Goal: Book appointment/travel/reservation

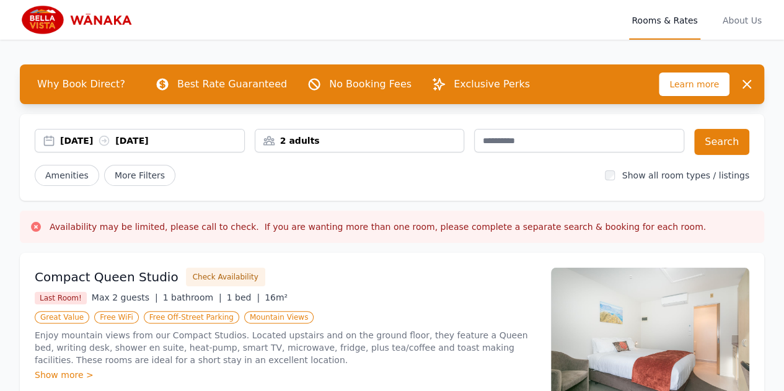
click at [334, 138] on div "2 adults" at bounding box center [359, 141] width 209 height 12
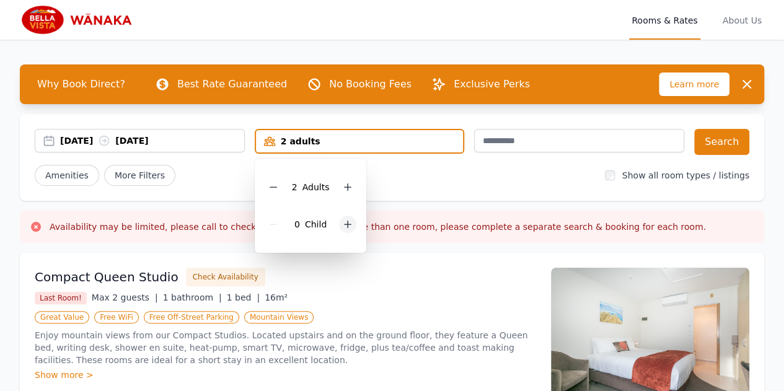
click at [347, 226] on icon at bounding box center [348, 224] width 7 height 7
click at [348, 226] on div at bounding box center [356, 224] width 17 height 17
click at [466, 174] on div "Amenities More Filters" at bounding box center [315, 175] width 561 height 21
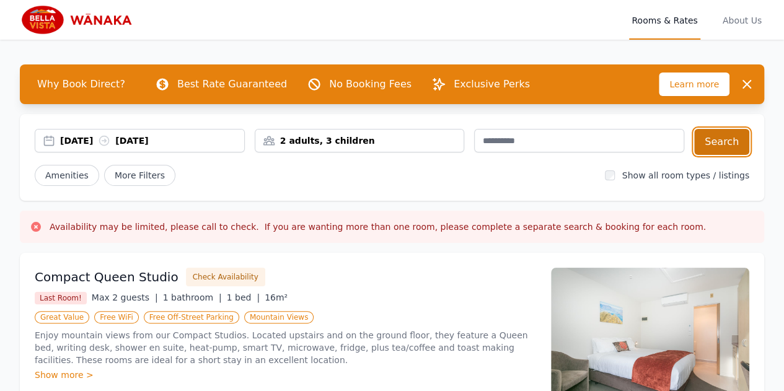
click at [726, 147] on button "Search" at bounding box center [721, 142] width 55 height 26
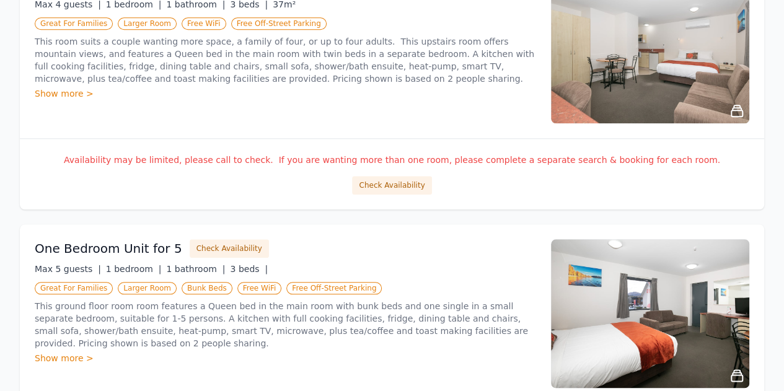
scroll to position [744, 0]
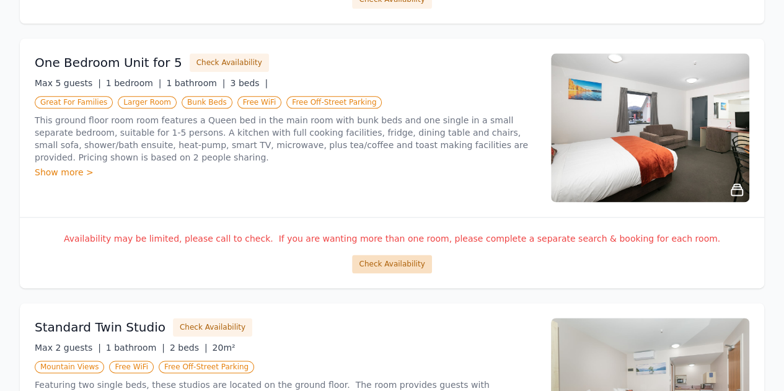
click at [376, 259] on button "Check Availability" at bounding box center [391, 264] width 79 height 19
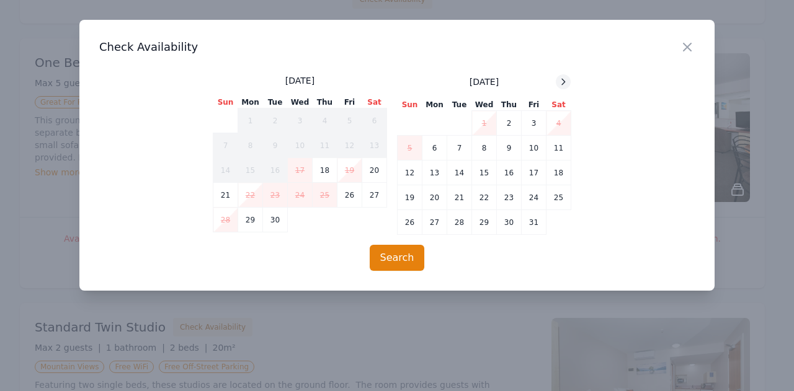
click at [562, 86] on icon at bounding box center [563, 82] width 10 height 10
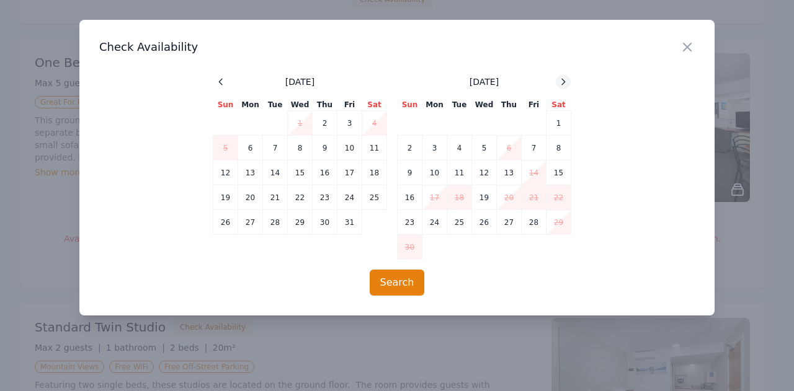
click at [562, 86] on icon at bounding box center [563, 82] width 10 height 10
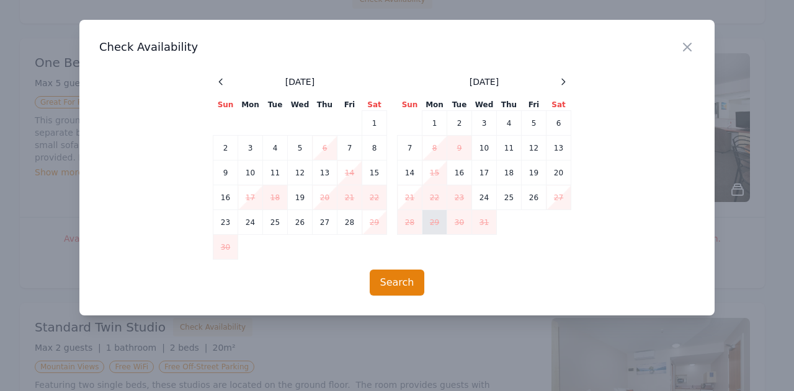
click at [434, 220] on td "29" at bounding box center [434, 222] width 25 height 25
click at [489, 226] on td "31" at bounding box center [484, 222] width 25 height 25
click at [683, 49] on icon "button" at bounding box center [687, 47] width 15 height 15
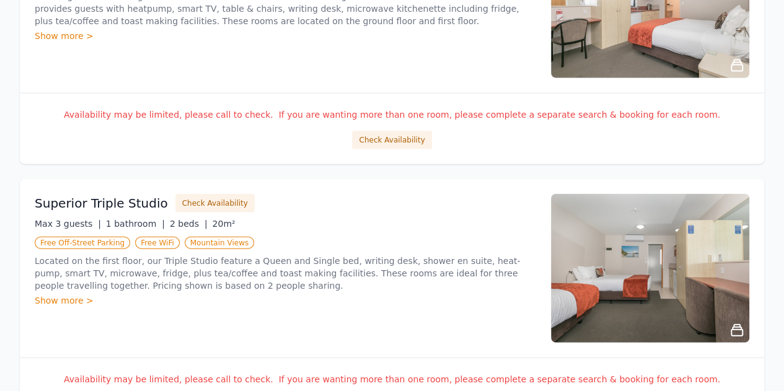
scroll to position [1230, 0]
